Goal: Information Seeking & Learning: Compare options

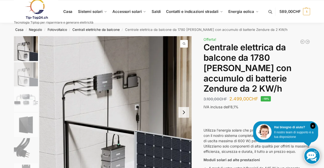
click at [91, 10] on link at bounding box center [54, 9] width 80 height 21
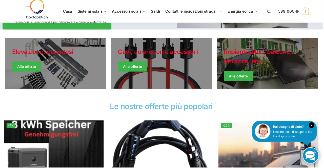
scroll to position [124, 0]
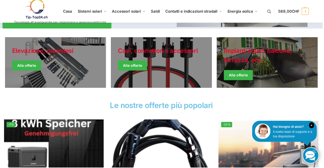
click at [277, 69] on link "Giacche invernali" at bounding box center [268, 62] width 101 height 51
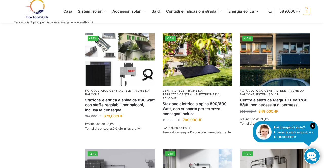
scroll to position [329, 0]
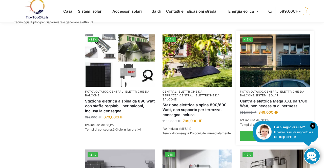
click at [272, 77] on img at bounding box center [275, 60] width 70 height 52
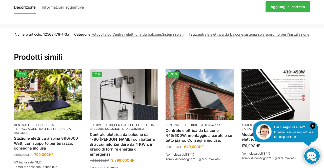
scroll to position [811, 0]
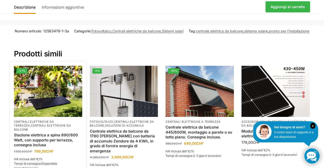
click at [49, 93] on img at bounding box center [48, 91] width 68 height 51
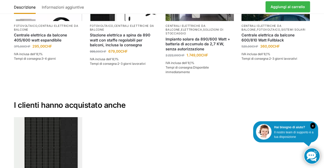
scroll to position [727, 0]
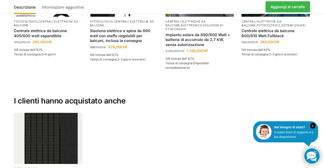
click at [314, 168] on ul "Fotovoltaico 10 moduli solari Bificiale 450 Watt Fullblack 1.790,00 CHF IVA inc…" at bounding box center [162, 164] width 304 height 102
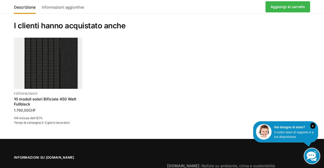
scroll to position [802, 0]
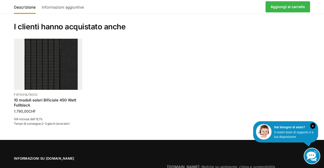
click at [191, 76] on ul "Fotovoltaico 10 moduli solari Bificiale 450 Watt Fullblack 1.790,00 CHF IVA inc…" at bounding box center [162, 90] width 304 height 102
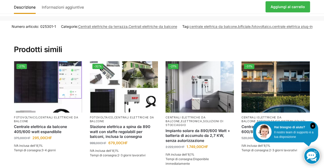
scroll to position [631, 0]
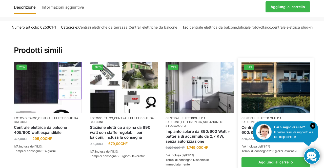
click at [281, 89] on img at bounding box center [276, 87] width 68 height 51
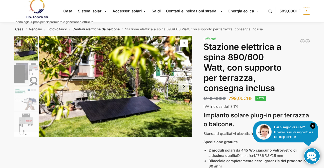
scroll to position [0, 0]
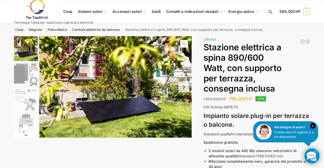
click at [141, 97] on img "1 / 11" at bounding box center [115, 87] width 153 height 102
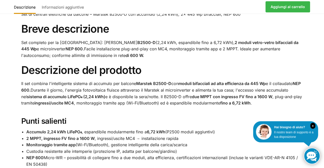
scroll to position [286, 0]
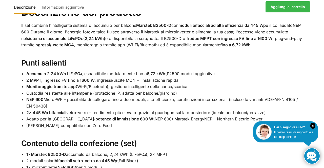
scroll to position [343, 0]
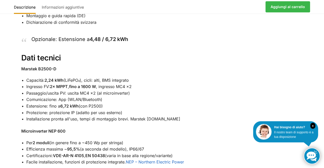
scroll to position [511, 0]
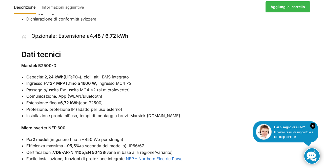
click at [321, 117] on div "Descrizione Informazioni aggiuntive Set di centrali elettriche da balcone – Mar…" at bounding box center [162, 8] width 324 height 496
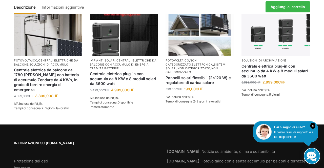
scroll to position [797, 0]
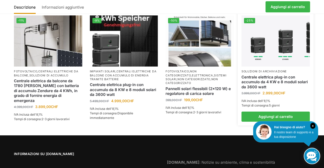
click at [282, 73] on font "Soluzioni di archiviazione" at bounding box center [264, 72] width 45 height 4
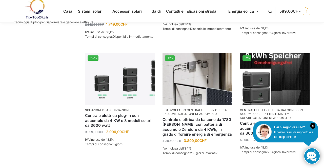
scroll to position [252, 0]
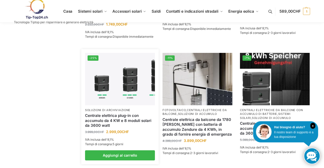
click at [117, 95] on img at bounding box center [120, 79] width 70 height 52
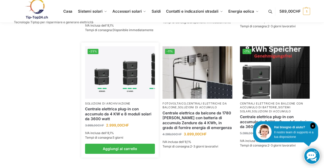
scroll to position [269, 0]
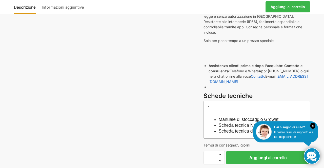
scroll to position [115, 0]
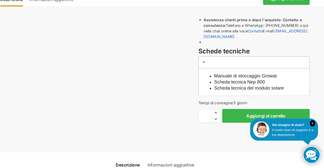
click at [14, 154] on ul "Descrizione Informazioni aggiuntive" at bounding box center [162, 163] width 303 height 18
click at [14, 90] on div "Descrizione Informazioni aggiuntive 3.999,00 CHF Il prezzo originale era: 3.999…" at bounding box center [162, 18] width 318 height 271
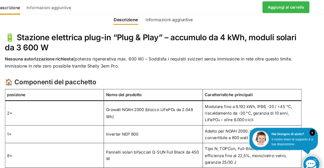
scroll to position [299, 0]
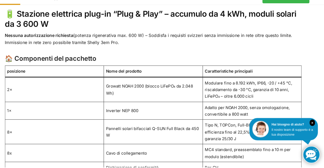
scroll to position [314, 0]
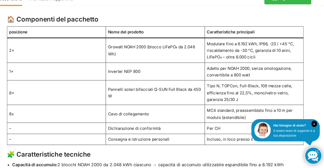
scroll to position [352, 0]
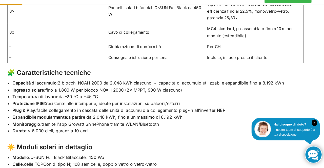
scroll to position [429, 0]
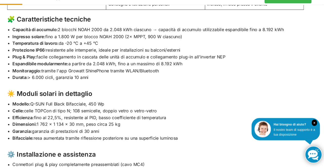
scroll to position [485, 0]
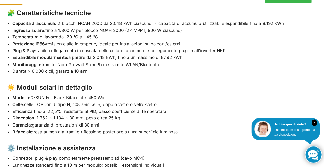
click at [317, 86] on div "Descrizione Informazioni aggiuntive 🔋 Stazione elettrica plug-in “Plug & Play” …" at bounding box center [162, 136] width 324 height 629
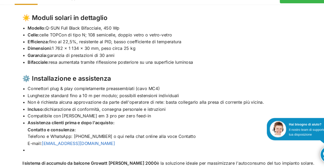
scroll to position [554, 0]
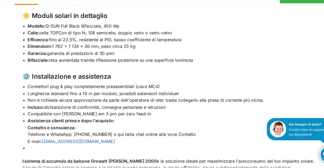
click at [283, 114] on li "Compatibile con Shelly em 3 pro per zero feed-in" at bounding box center [164, 117] width 277 height 7
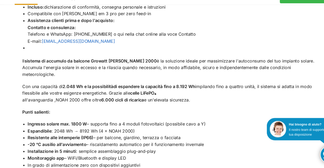
scroll to position [652, 0]
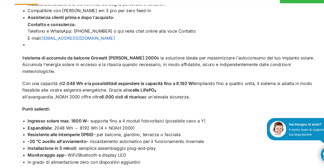
click at [288, 134] on li "Resistente alle intemperie (IP66) – per balcone, giardino, terrazza o facciata" at bounding box center [164, 137] width 277 height 7
click at [295, 128] on li "Espandibile : 2048 Wh → 8192 Wh (4 × NOAH 2000)" at bounding box center [164, 131] width 277 height 7
click at [294, 134] on li "Resistente alle intemperie (IP66) – per balcone, giardino, terrazza o facciata" at bounding box center [164, 137] width 277 height 7
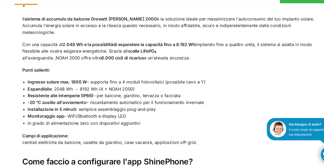
scroll to position [690, 0]
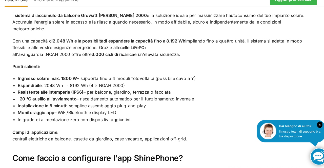
scroll to position [694, 0]
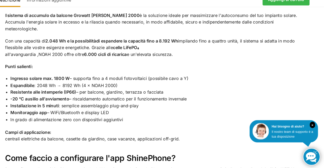
click at [299, 130] on p "Campi di applicazione: centrali elettriche da balcone, casette da giardino, cas…" at bounding box center [162, 136] width 282 height 13
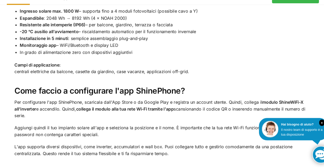
scroll to position [756, 0]
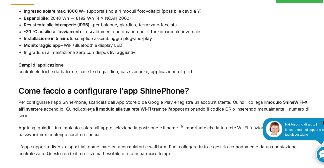
click at [297, 68] on p "Campi di applicazione: centrali elettriche da balcone, casette da giardino, cas…" at bounding box center [162, 74] width 282 height 13
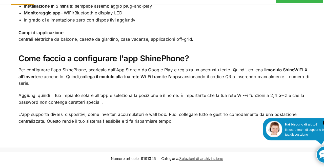
scroll to position [791, 0]
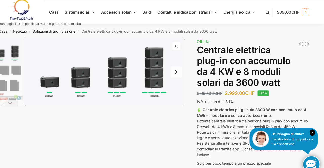
scroll to position [0, 0]
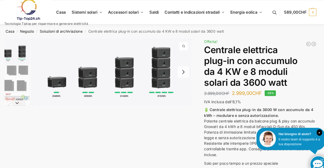
click at [35, 53] on img "1 / 9" at bounding box center [26, 48] width 24 height 25
click at [38, 49] on img "1 / 9" at bounding box center [26, 48] width 24 height 25
click at [33, 49] on img "1 / 9" at bounding box center [26, 48] width 24 height 25
click at [31, 51] on img "1 / 9" at bounding box center [26, 48] width 24 height 25
click at [34, 82] on img "2 / 9" at bounding box center [26, 74] width 24 height 24
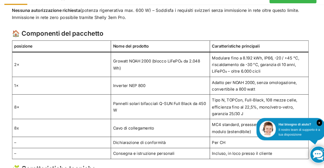
scroll to position [341, 0]
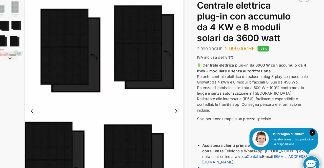
scroll to position [0, 0]
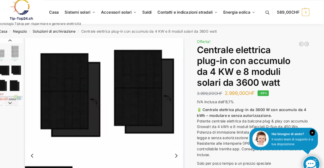
click at [31, 51] on img "1 / 9" at bounding box center [26, 48] width 24 height 25
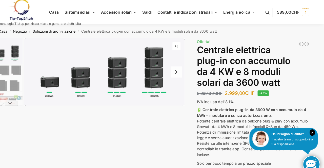
click at [96, 74] on img "1 / 9" at bounding box center [115, 68] width 153 height 64
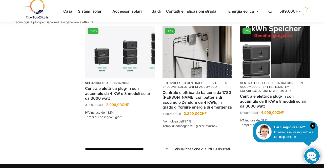
scroll to position [278, 0]
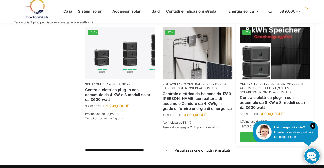
click at [276, 102] on link "Centrale elettrica plug-in con accumulo da 8 KW e 8 moduli solari da 3600 watt" at bounding box center [275, 102] width 70 height 15
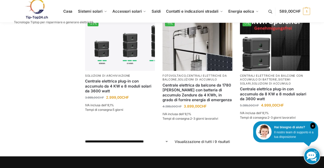
scroll to position [294, 0]
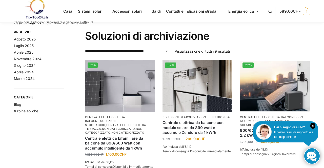
scroll to position [0, 0]
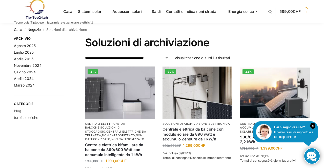
click at [281, 106] on img at bounding box center [275, 93] width 70 height 52
click at [297, 100] on img at bounding box center [275, 93] width 70 height 52
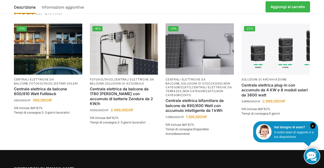
scroll to position [790, 0]
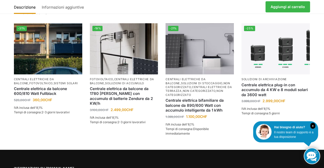
click at [0, 103] on section "Numero articolo: 6547563256245 Categorie: Centrali elettriche da balcone con ac…" at bounding box center [162, 66] width 324 height 168
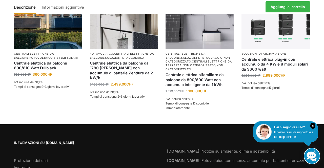
scroll to position [816, 0]
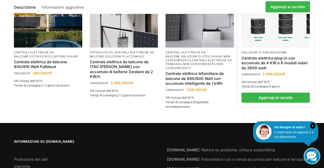
click at [274, 71] on link "Centrale elettrica plug-in con accumulo da 4 KW e 8 moduli solari da 3600 watt" at bounding box center [276, 63] width 68 height 15
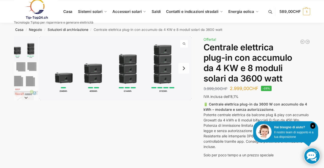
click at [307, 69] on h1 "Centrale elettrica plug-in con accumulo da 4 KW e 8 moduli solari da 3600 watt" at bounding box center [257, 62] width 107 height 41
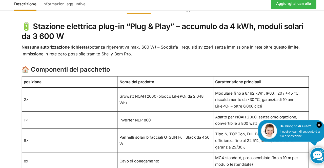
scroll to position [309, 0]
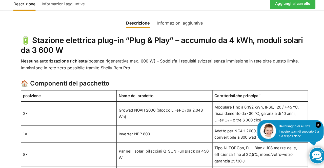
scroll to position [294, 0]
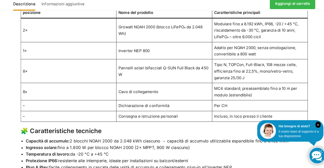
scroll to position [375, 0]
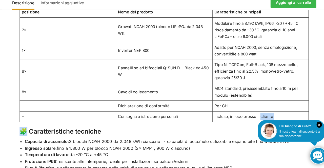
click at [219, 85] on td "MC4 standard, preassemblato fino a 10 m per modulo (estendibile)" at bounding box center [256, 93] width 94 height 17
click at [288, 102] on td "Per CH" at bounding box center [256, 107] width 94 height 10
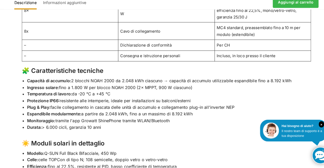
scroll to position [434, 0]
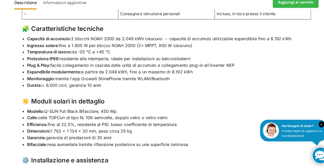
scroll to position [475, 0]
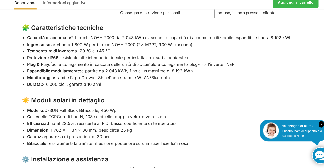
click at [303, 128] on li "Dimensioni: 1 762 × 1 134 × 30 mm, peso circa 25 kg" at bounding box center [164, 131] width 277 height 7
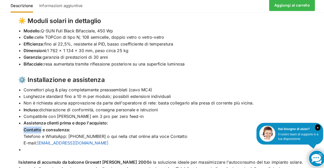
scroll to position [553, 0]
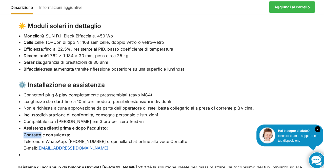
click at [204, 45] on li "Efficienza: fino al 22,5%, resistente al PID, basso coefficiente di temperatura" at bounding box center [164, 48] width 277 height 7
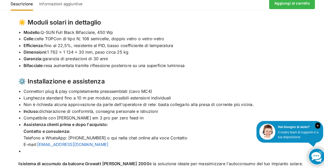
click at [319, 118] on div "Descrizione Informazioni aggiuntive 🔋 Stazione elettrica plug-in “Plug & Play” …" at bounding box center [162, 69] width 324 height 629
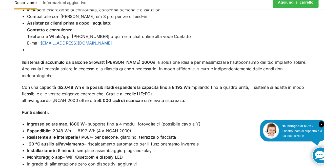
scroll to position [652, 0]
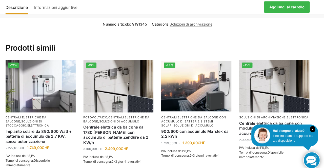
scroll to position [922, 0]
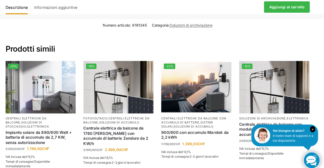
click at [10, 101] on li "-21% Centrali elettriche da balcone , soluzioni di stoccaggio , elettronica Imp…" at bounding box center [48, 118] width 76 height 119
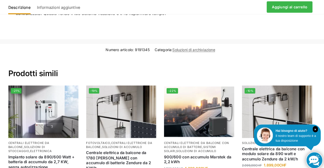
scroll to position [897, 0]
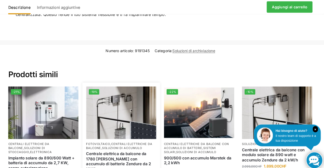
click at [128, 115] on img at bounding box center [124, 109] width 68 height 51
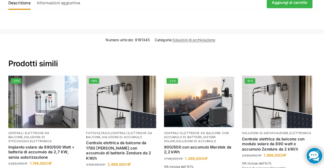
scroll to position [908, 0]
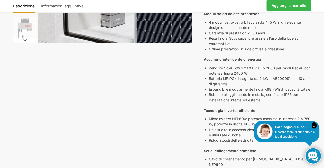
scroll to position [144, 0]
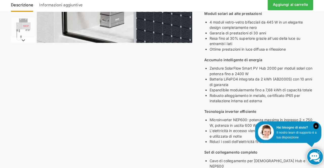
click at [3, 138] on div "Descrizione Informazioni aggiuntive 3.100,00 CHF Il prezzo originale era: 3.100…" at bounding box center [162, 137] width 318 height 490
click at [3, 136] on div "Descrizione Informazioni aggiuntive 3.100,00 CHF Il prezzo originale era: 3.100…" at bounding box center [162, 137] width 318 height 490
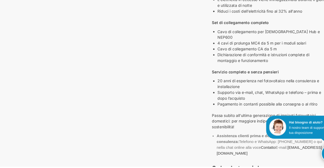
scroll to position [261, 0]
click at [8, 112] on div "Descrizione Informazioni aggiuntive 3.100,00 CHF Il prezzo originale era: 3.100…" at bounding box center [162, 21] width 318 height 490
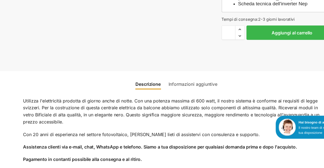
scroll to position [459, 0]
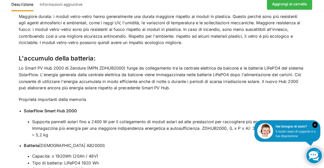
scroll to position [767, 0]
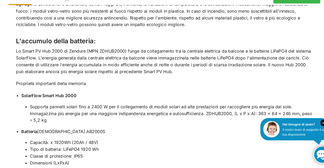
click at [224, 154] on li "Classe di protezione: IP65" at bounding box center [168, 157] width 269 height 7
click at [303, 84] on div "Utilizza l'elettricità prodotta di giorno anche di notte. Con una potenza massi…" at bounding box center [162, 73] width 303 height 567
click at [6, 132] on div "Descrizione Informazioni aggiuntive Utilizza l'elettricità prodotta di giorno a…" at bounding box center [162, 70] width 324 height 596
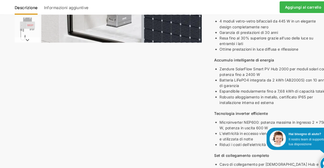
scroll to position [0, 0]
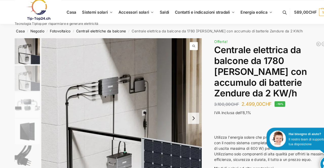
click at [306, 151] on link at bounding box center [312, 156] width 16 height 16
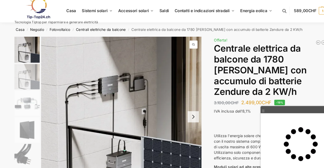
click at [212, 122] on div at bounding box center [257, 119] width 107 height 5
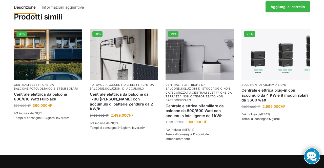
scroll to position [773, 0]
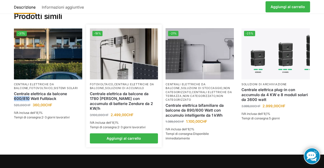
click at [128, 76] on img at bounding box center [124, 53] width 68 height 51
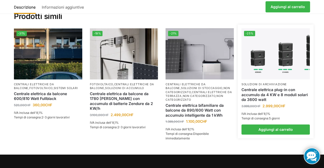
click at [274, 86] on font "Soluzioni di archiviazione" at bounding box center [264, 85] width 45 height 4
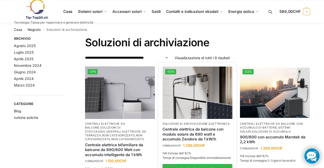
click at [219, 106] on img at bounding box center [198, 93] width 70 height 52
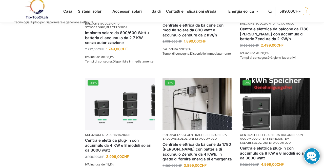
scroll to position [245, 0]
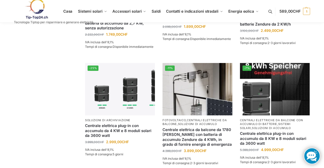
scroll to position [240, 0]
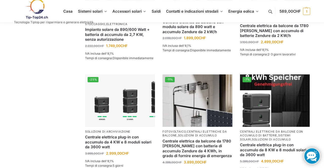
scroll to position [231, 0]
click at [106, 105] on img at bounding box center [120, 101] width 70 height 52
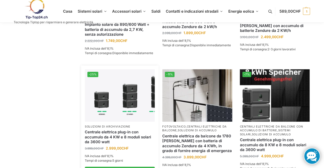
scroll to position [247, 0]
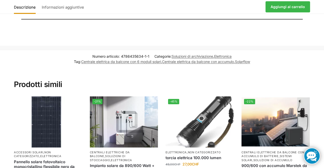
scroll to position [599, 0]
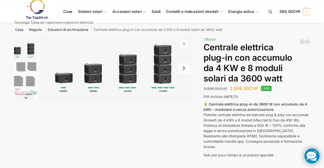
click at [316, 96] on div "Descrizione Informazioni aggiuntive 3.999,00 CHF Il prezzo originale era: 3.999…" at bounding box center [162, 165] width 318 height 259
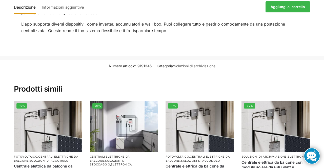
scroll to position [879, 0]
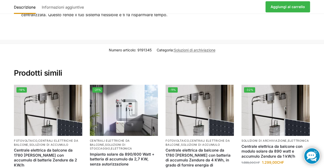
click at [0, 132] on section "Numero articolo: 9191345 Categoria: Soluzioni di archiviazione Prodotti simili …" at bounding box center [162, 124] width 324 height 161
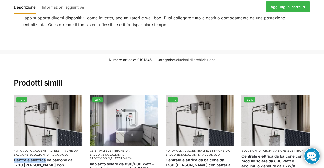
scroll to position [887, 0]
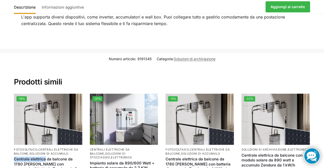
click at [0, 129] on section "Numero articolo: 9191345 Categoria: Soluzioni di archiviazione Prodotti simili …" at bounding box center [162, 133] width 324 height 161
click at [313, 123] on li "-32% Soluzioni di archiviazione , Elettronica Centrale elettrica da balcone con…" at bounding box center [276, 149] width 76 height 111
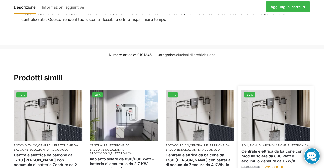
click at [289, 113] on img at bounding box center [276, 115] width 68 height 51
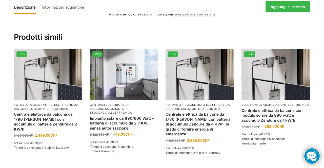
scroll to position [935, 0]
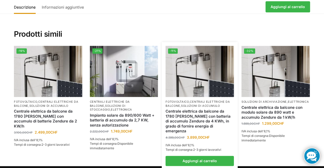
click at [203, 104] on font "soluzioni di accumulo" at bounding box center [200, 106] width 39 height 4
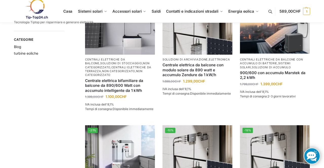
scroll to position [65, 0]
click at [324, 111] on div "**********" at bounding box center [162, 162] width 324 height 408
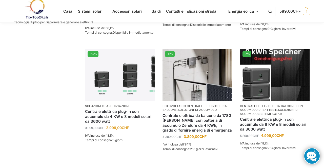
scroll to position [256, 0]
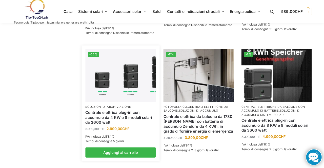
click at [123, 88] on img at bounding box center [120, 75] width 70 height 52
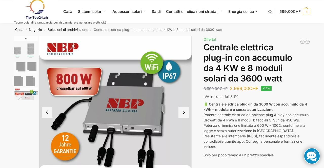
click at [324, 33] on div "Casa / Negozio / Soluzioni di archiviazione / Centrale elettrica plug-in con ac…" at bounding box center [162, 29] width 324 height 13
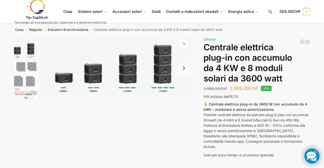
click at [35, 100] on button "Diapositiva successiva" at bounding box center [26, 97] width 24 height 5
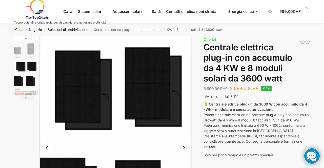
click at [33, 95] on button "Diapositiva successiva" at bounding box center [26, 97] width 24 height 5
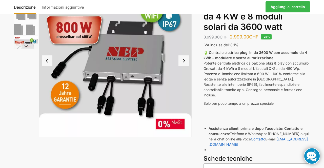
scroll to position [51, 0]
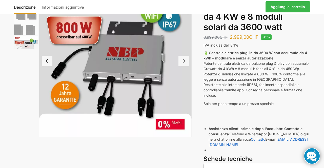
click at [109, 66] on img "3 / 9" at bounding box center [115, 61] width 153 height 153
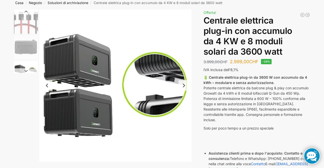
scroll to position [27, 0]
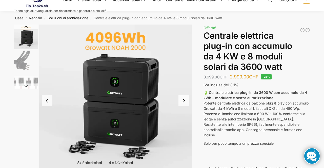
scroll to position [13, 0]
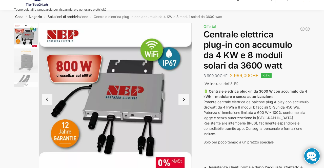
click at [108, 105] on img "3 / 9" at bounding box center [115, 99] width 153 height 153
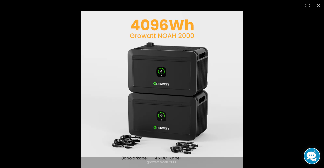
click at [277, 62] on div at bounding box center [243, 95] width 324 height 168
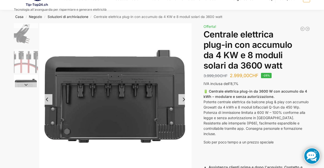
click at [317, 149] on div "growatt Noah 2000 Descrizione Informazioni aggiuntive 3.999,00 CHF Il prezzo or…" at bounding box center [162, 158] width 318 height 271
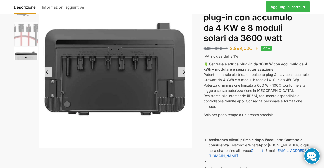
scroll to position [40, 0]
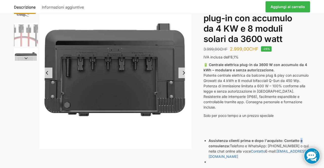
click at [300, 74] on font "Potente centrale elettrica da balcone plug & play con accumulo Growatt da 4 kWh…" at bounding box center [256, 91] width 105 height 36
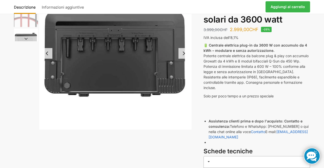
scroll to position [60, 0]
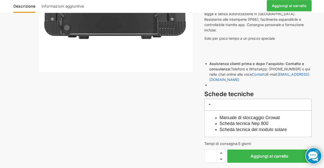
scroll to position [116, 0]
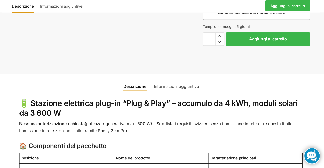
scroll to position [238, 0]
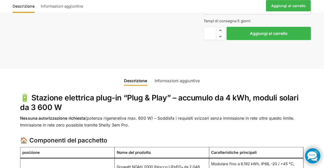
click at [302, 78] on ul "Descrizione Informazioni aggiuntive" at bounding box center [162, 78] width 303 height 18
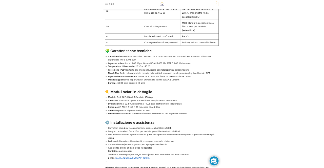
scroll to position [10, 0]
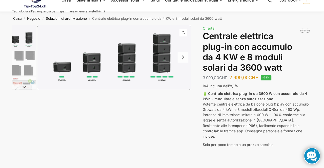
click at [288, 21] on nav "Casa / Negozio / Soluzioni di archiviazione / Centrale elettrica plug-in con ac…" at bounding box center [162, 19] width 314 height 13
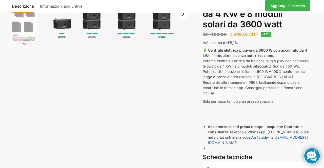
scroll to position [55, 0]
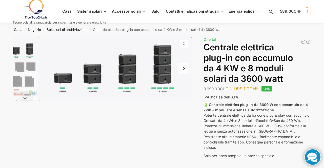
scroll to position [0, 0]
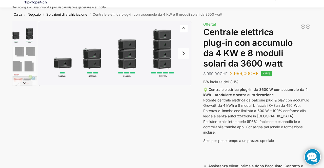
scroll to position [15, 0]
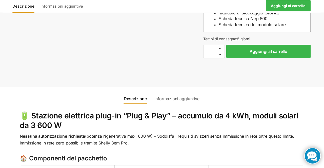
scroll to position [223, 0]
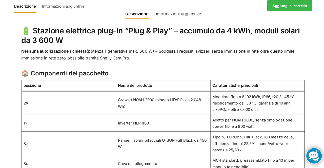
scroll to position [304, 0]
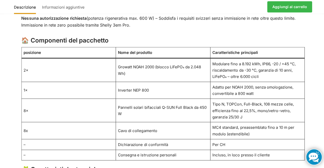
scroll to position [334, 0]
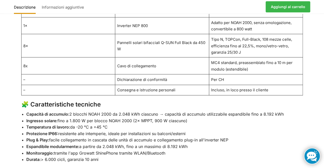
scroll to position [403, 0]
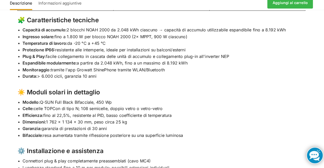
scroll to position [484, 0]
click at [298, 133] on li "Bifacciale: resa aumentata tramite riflessione posteriore su una superficie lum…" at bounding box center [164, 136] width 277 height 7
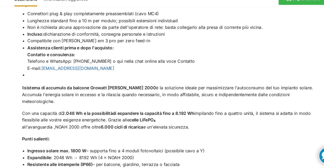
scroll to position [624, 0]
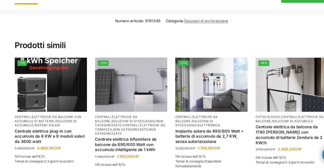
scroll to position [917, 0]
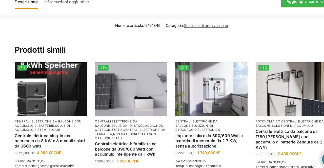
click at [209, 36] on h2 "Prodotti simili" at bounding box center [162, 47] width 296 height 22
click at [53, 119] on font "Centrali elettriche da balcone con accumulo di batterie" at bounding box center [45, 122] width 63 height 7
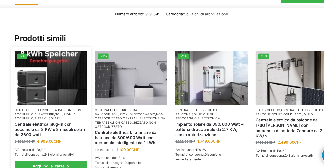
scroll to position [928, 0]
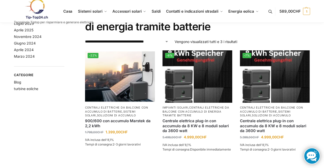
scroll to position [29, 0]
click at [196, 97] on img at bounding box center [198, 76] width 70 height 52
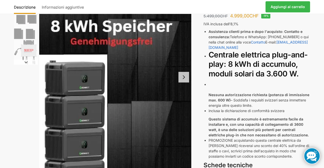
scroll to position [73, 0]
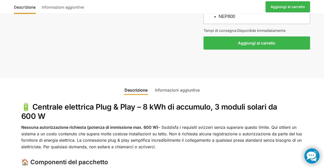
scroll to position [273, 0]
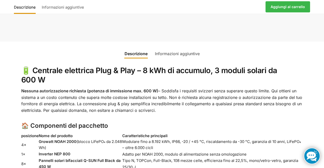
scroll to position [304, 0]
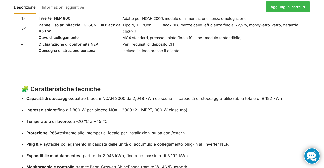
scroll to position [440, 0]
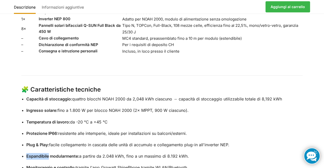
click at [290, 121] on ul "Capacità di stoccaggio: quattro blocchi NOAH 2000 da 2,048 kWh ciascuno → capac…" at bounding box center [164, 139] width 277 height 86
click at [293, 130] on p "Protezione IP66: resistente alle intemperie, ideale per installazioni su balcon…" at bounding box center [164, 133] width 277 height 7
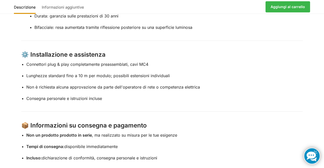
scroll to position [686, 0]
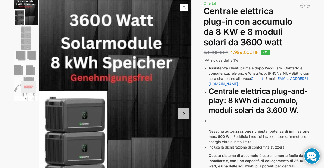
scroll to position [0, 0]
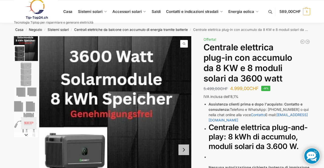
click at [28, 79] on img "2 / 4" at bounding box center [26, 74] width 24 height 24
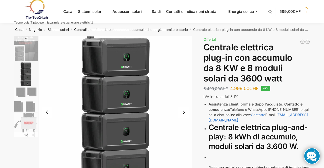
click at [31, 102] on img "3 / 4" at bounding box center [26, 100] width 24 height 24
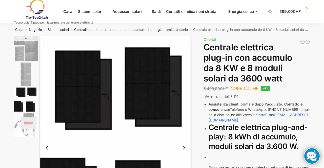
click at [33, 126] on img "4 / 4" at bounding box center [26, 125] width 24 height 24
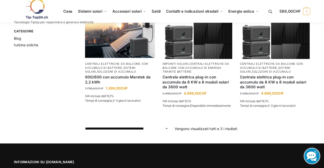
scroll to position [76, 0]
